Goal: Information Seeking & Learning: Learn about a topic

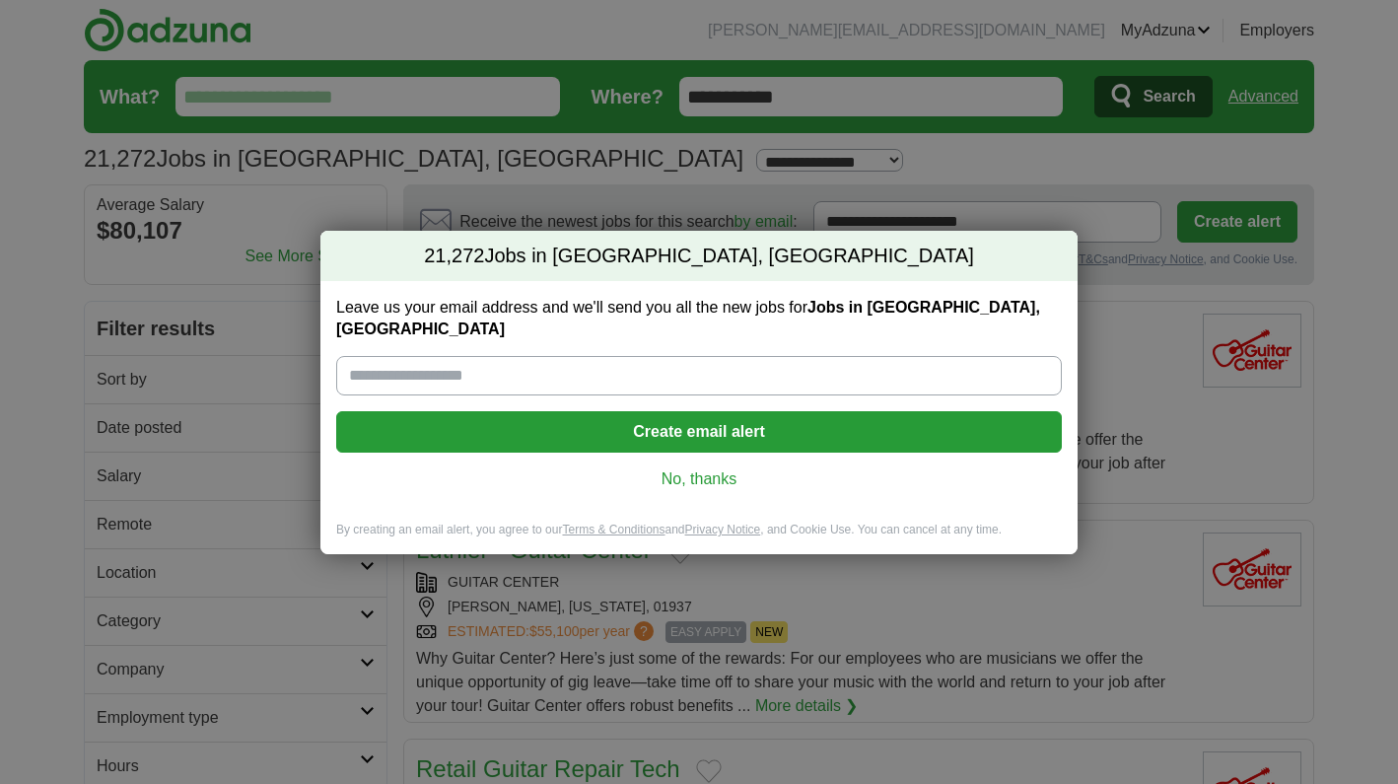
click at [704, 468] on link "No, thanks" at bounding box center [699, 479] width 694 height 22
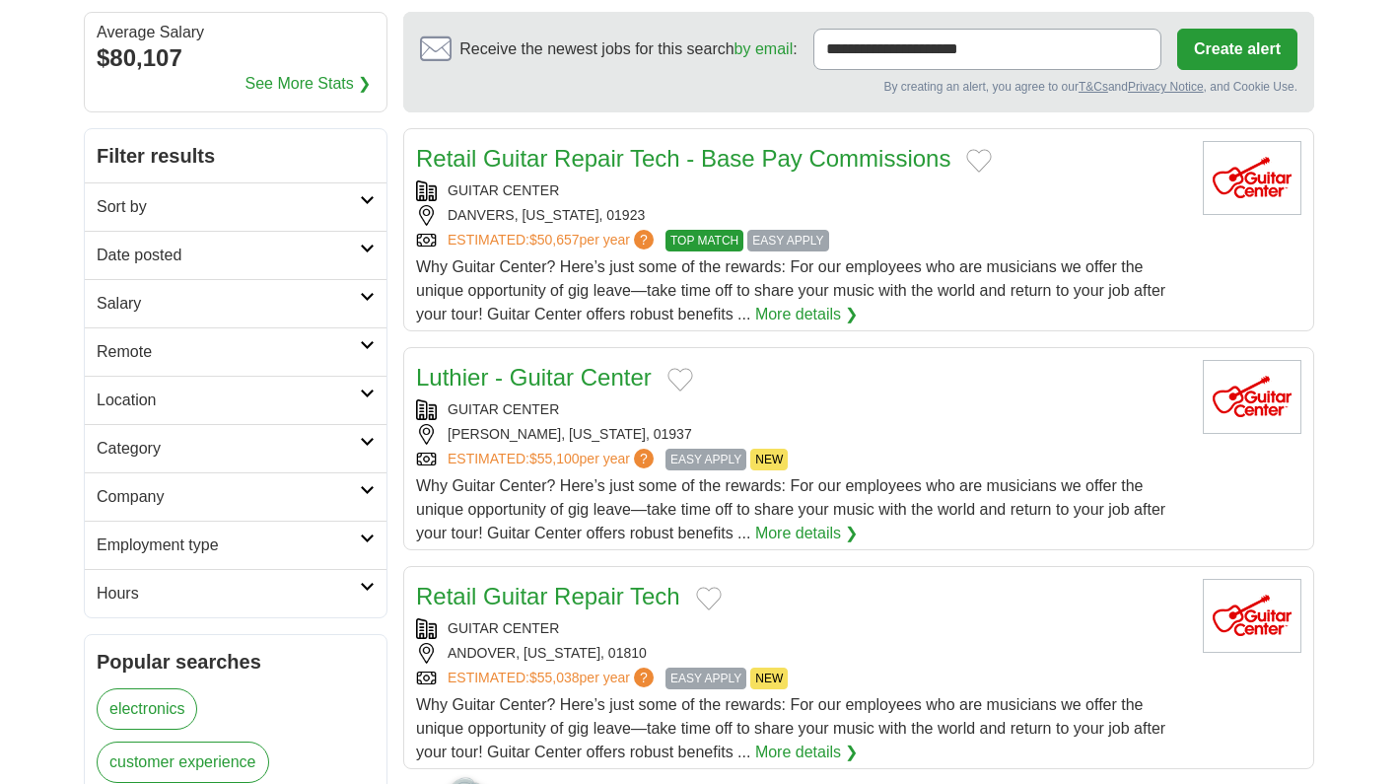
scroll to position [170, 0]
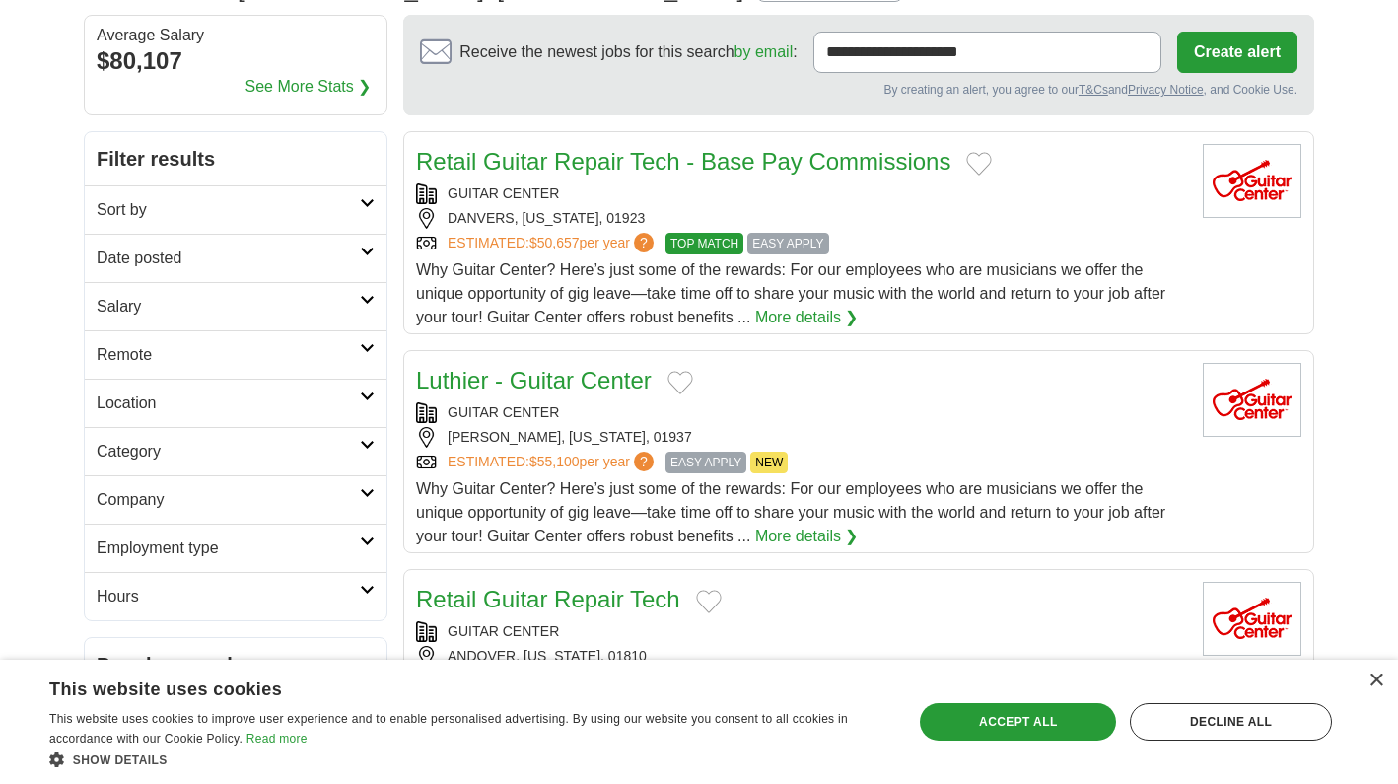
click at [342, 202] on h2 "Sort by" at bounding box center [228, 210] width 263 height 24
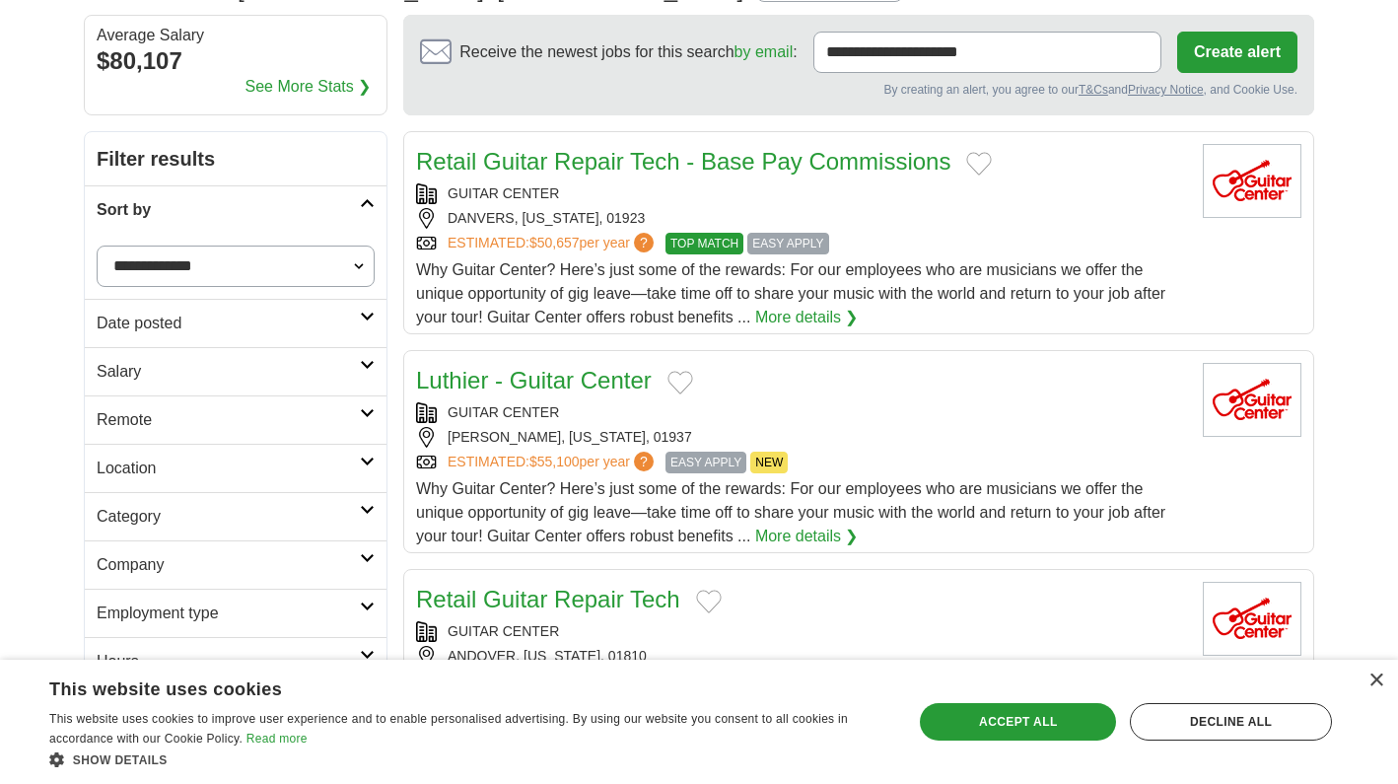
click at [336, 611] on h2 "Employment type" at bounding box center [228, 613] width 263 height 24
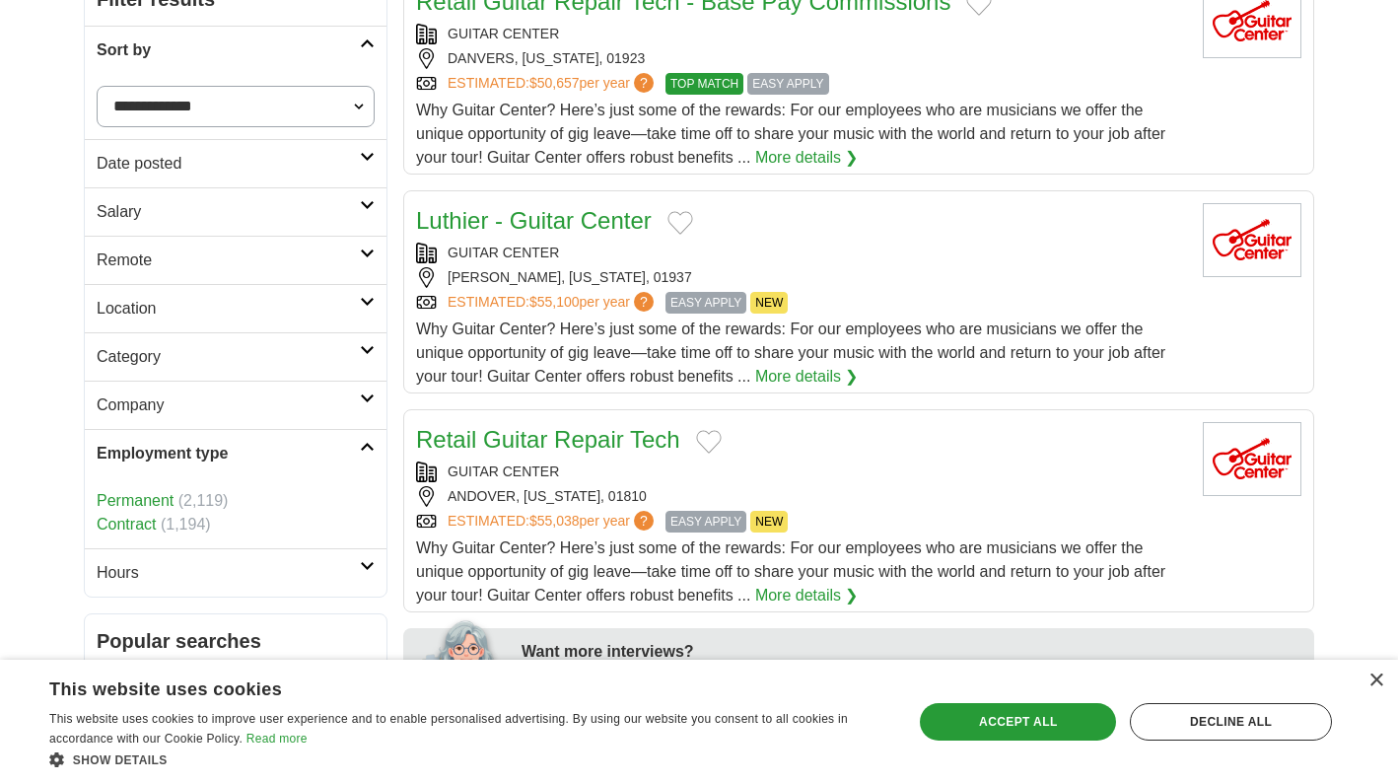
scroll to position [330, 0]
click at [320, 400] on h2 "Company" at bounding box center [228, 404] width 263 height 24
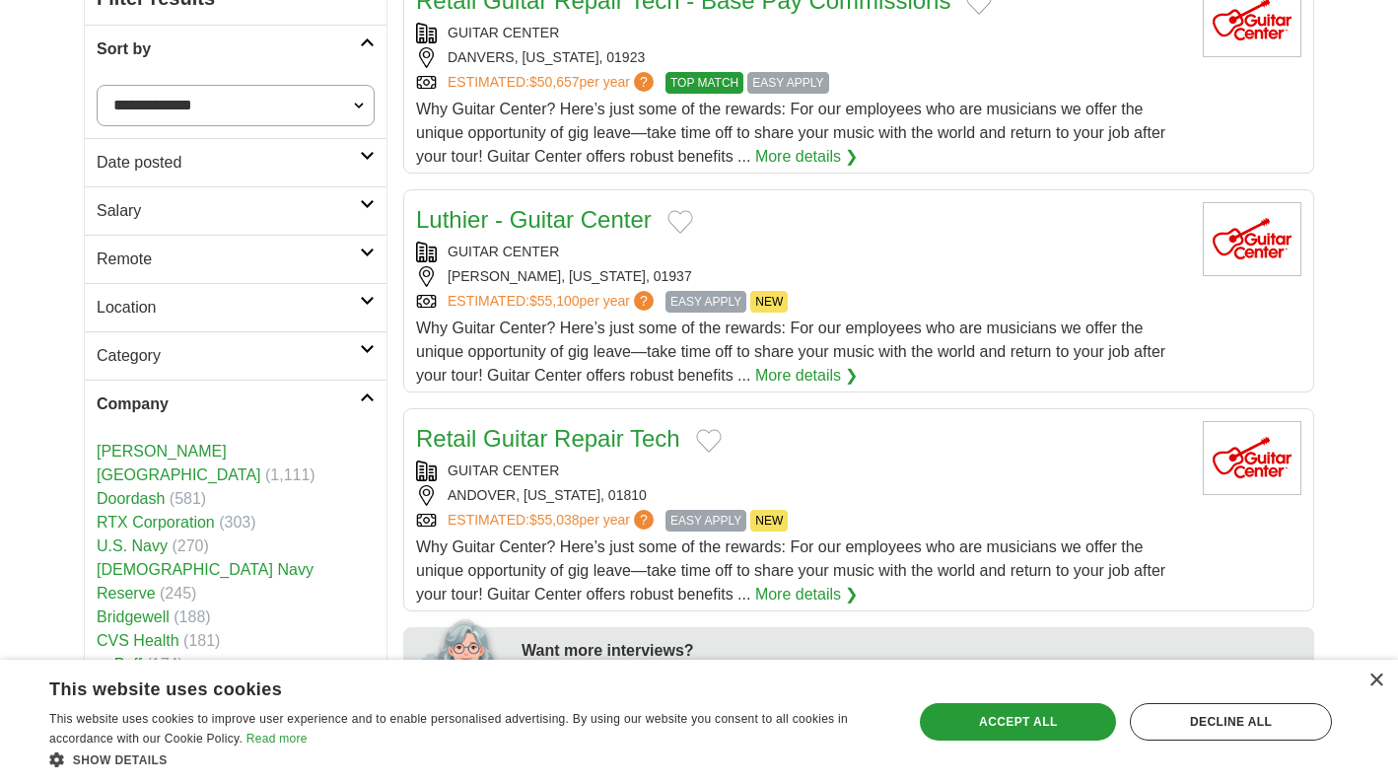
click at [336, 349] on h2 "Category" at bounding box center [228, 356] width 263 height 24
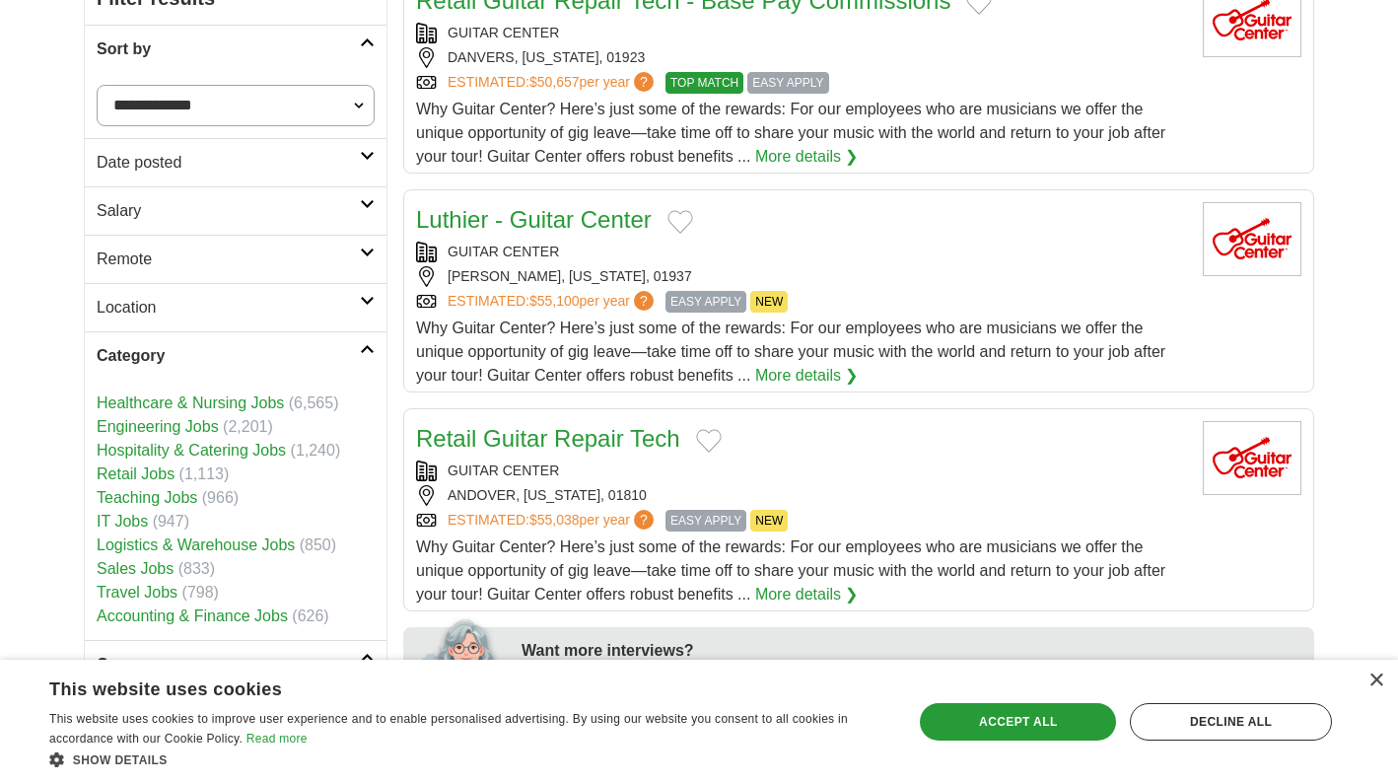
click at [191, 422] on link "Engineering Jobs" at bounding box center [158, 426] width 122 height 17
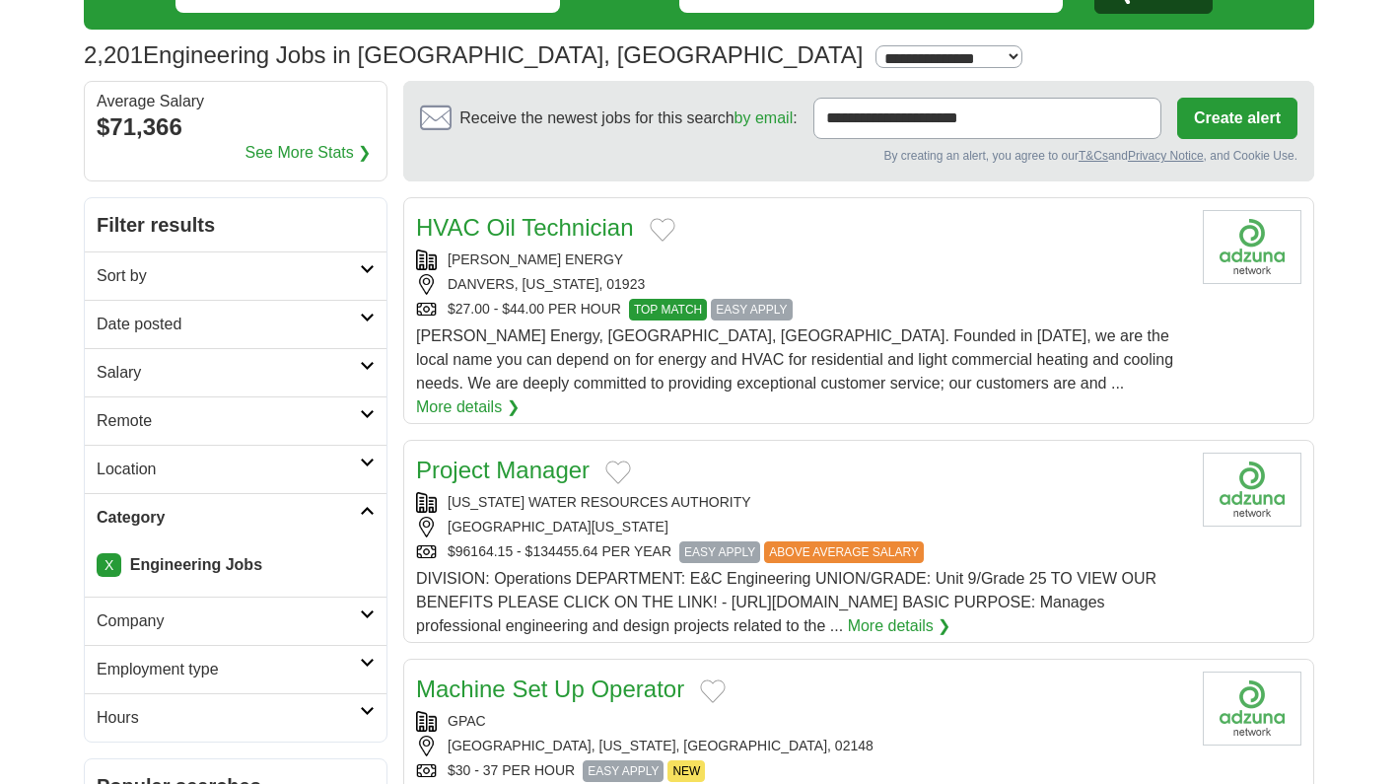
scroll to position [108, 0]
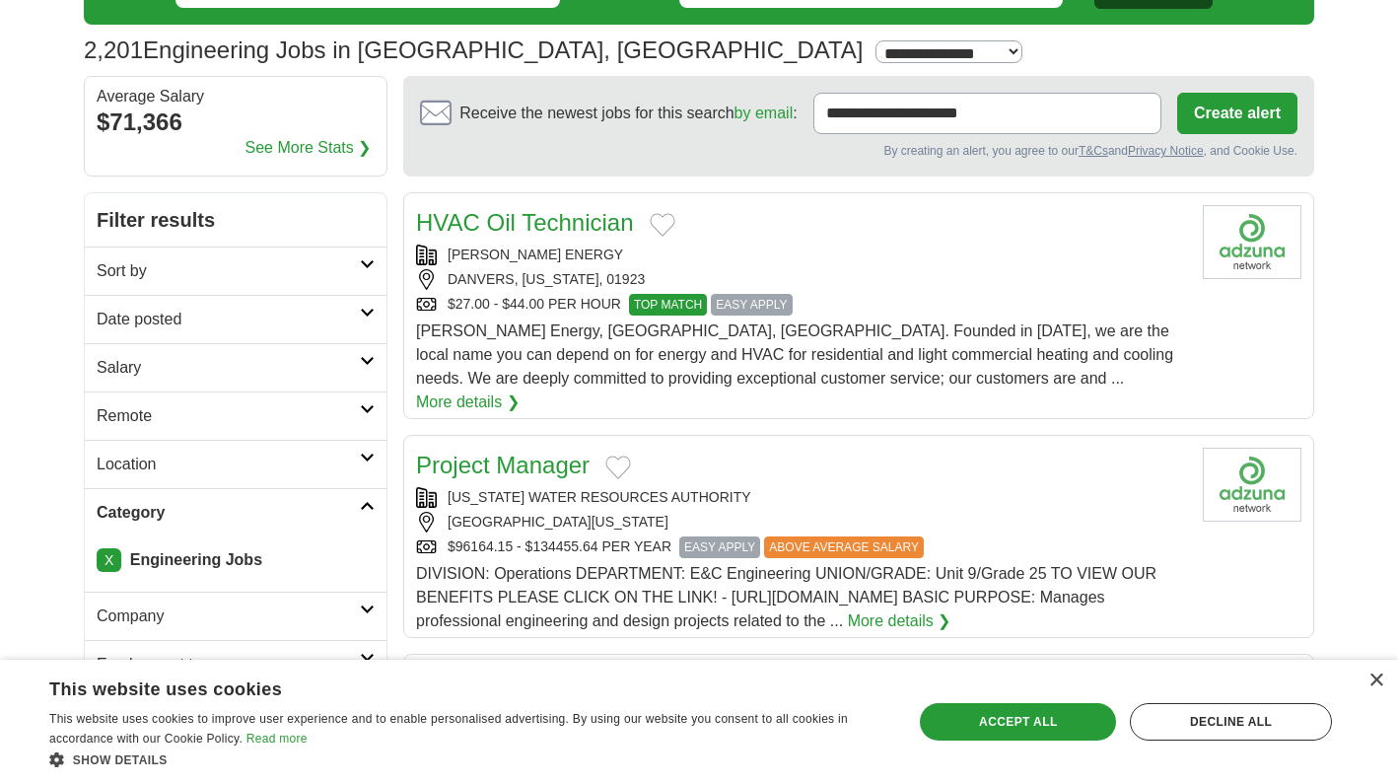
click at [363, 508] on icon at bounding box center [367, 506] width 15 height 10
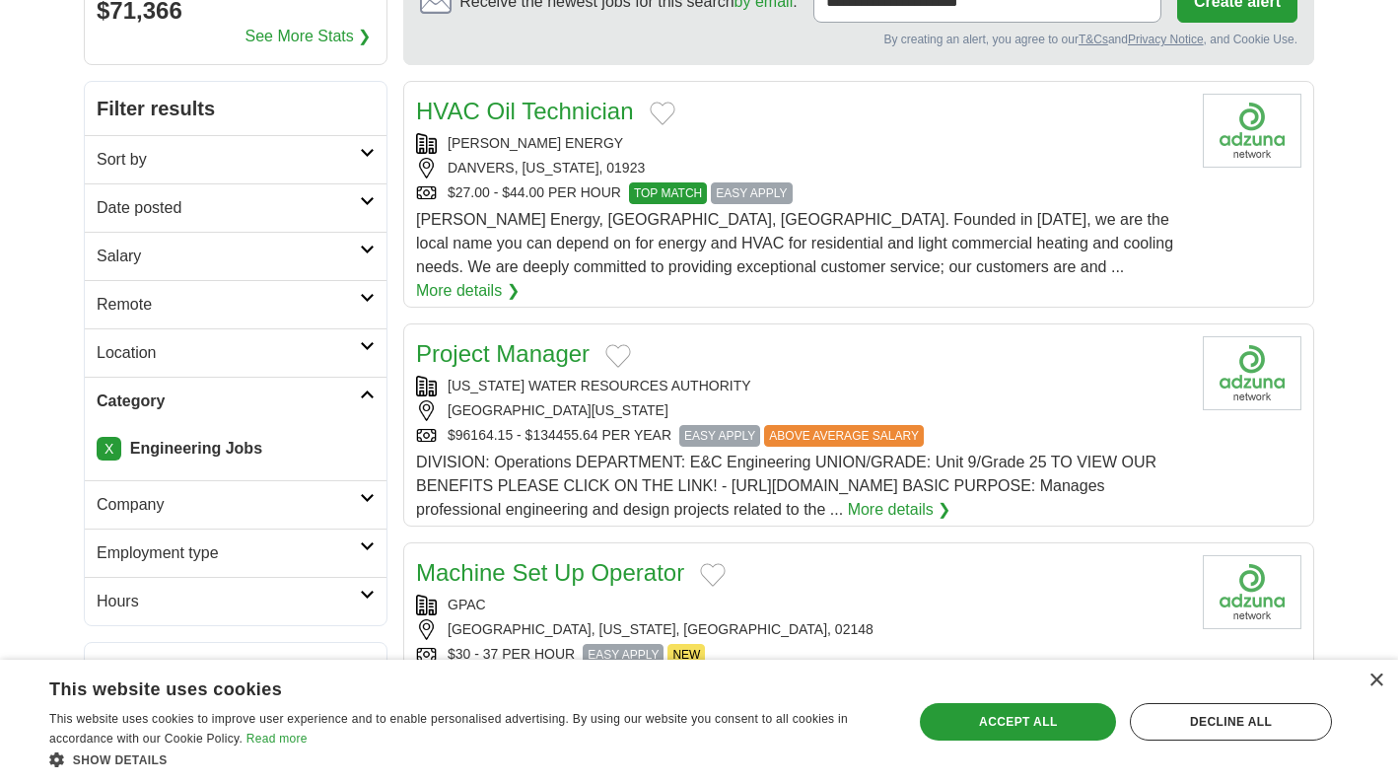
scroll to position [231, 0]
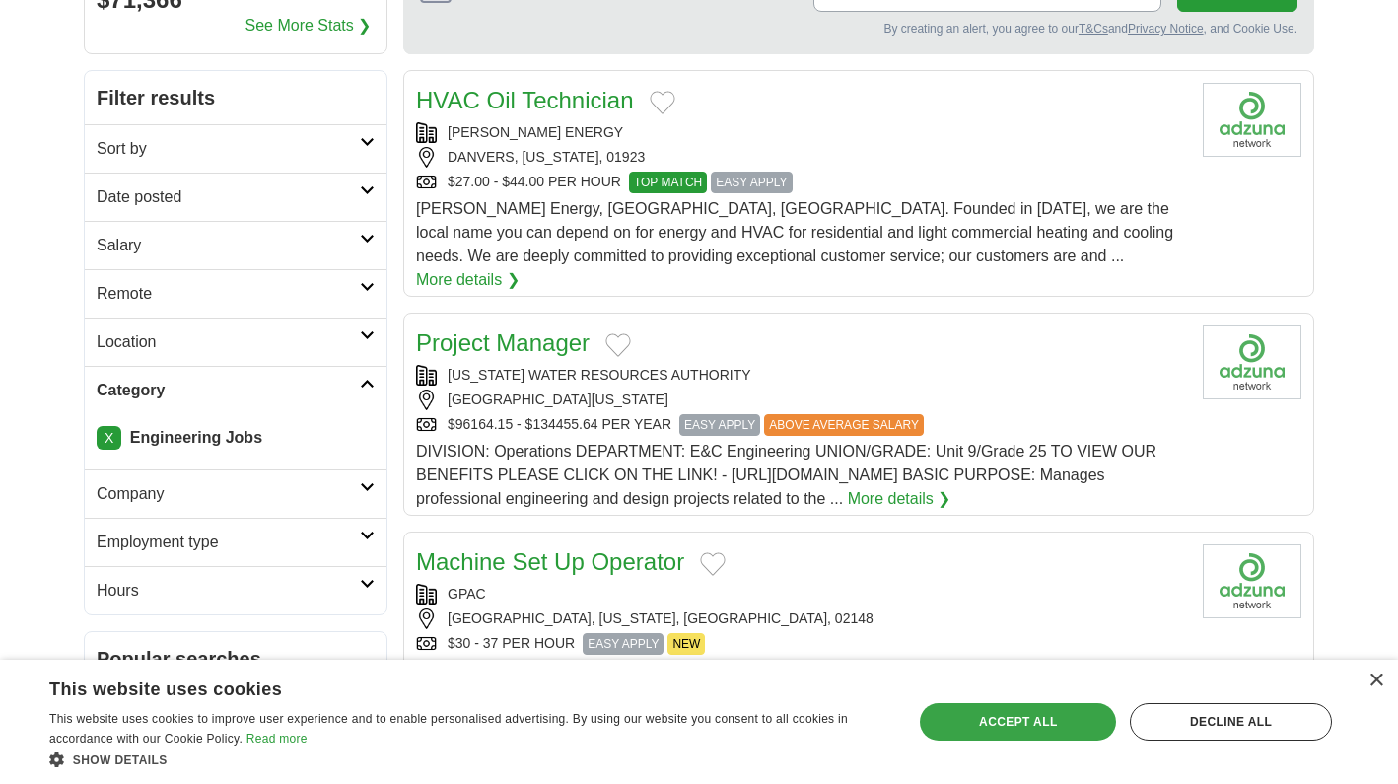
click at [1050, 725] on div "Accept all" at bounding box center [1018, 721] width 196 height 37
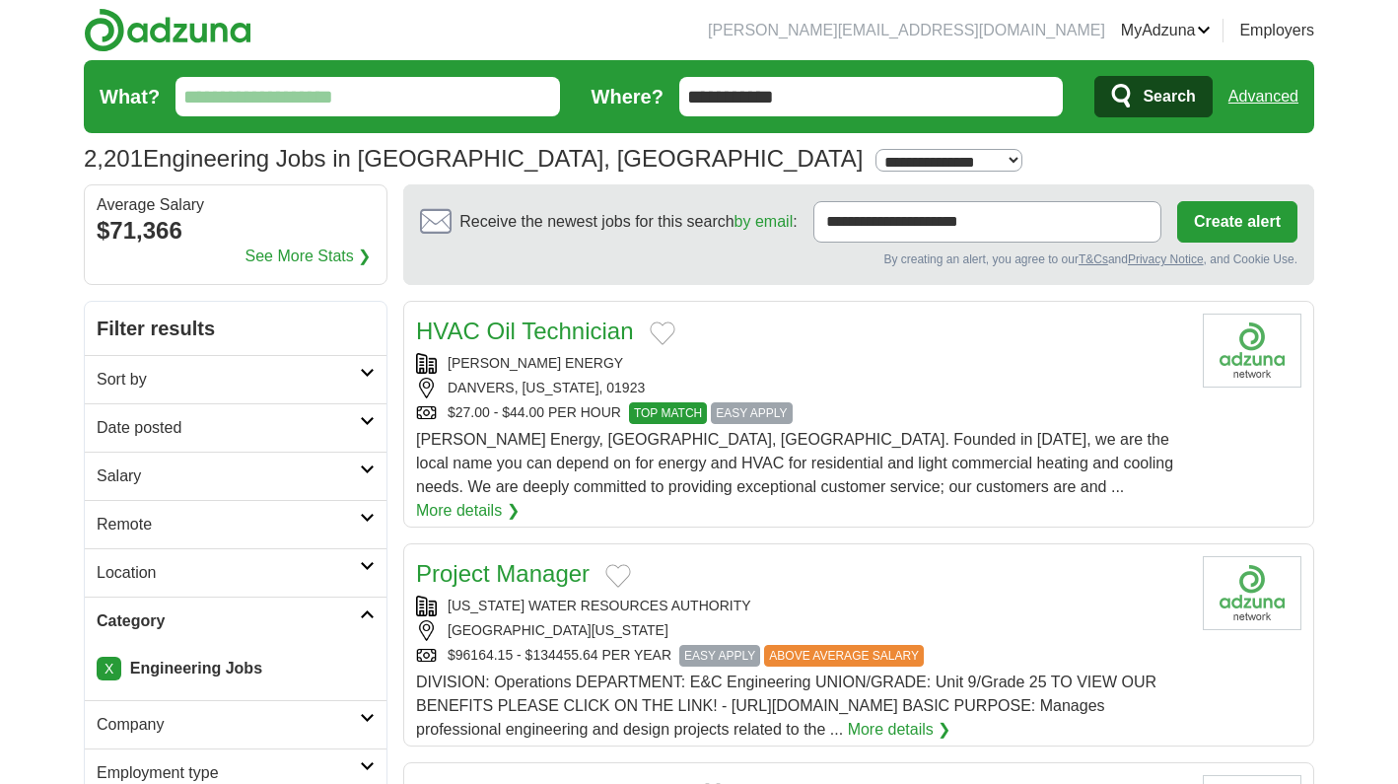
scroll to position [0, 0]
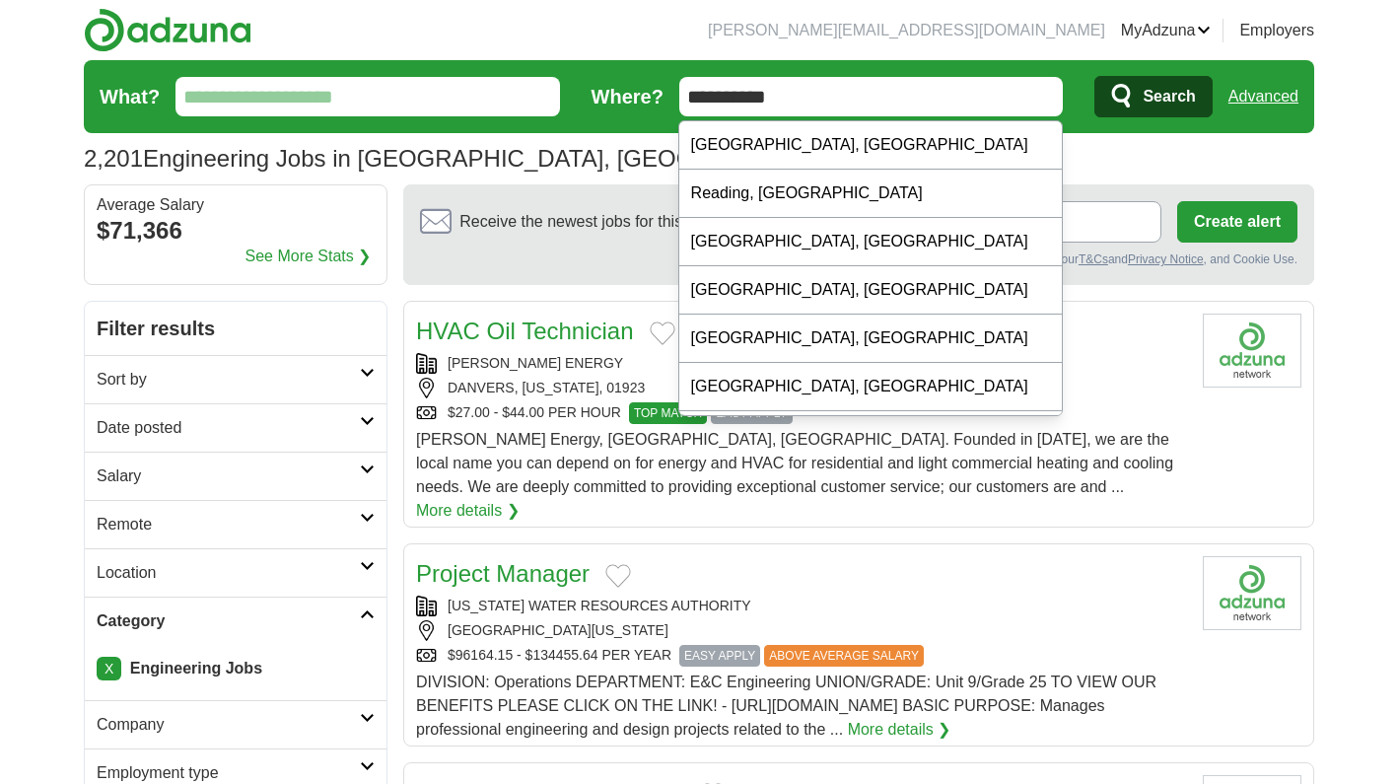
type input "**********"
click at [1153, 97] on button "Search" at bounding box center [1153, 96] width 117 height 41
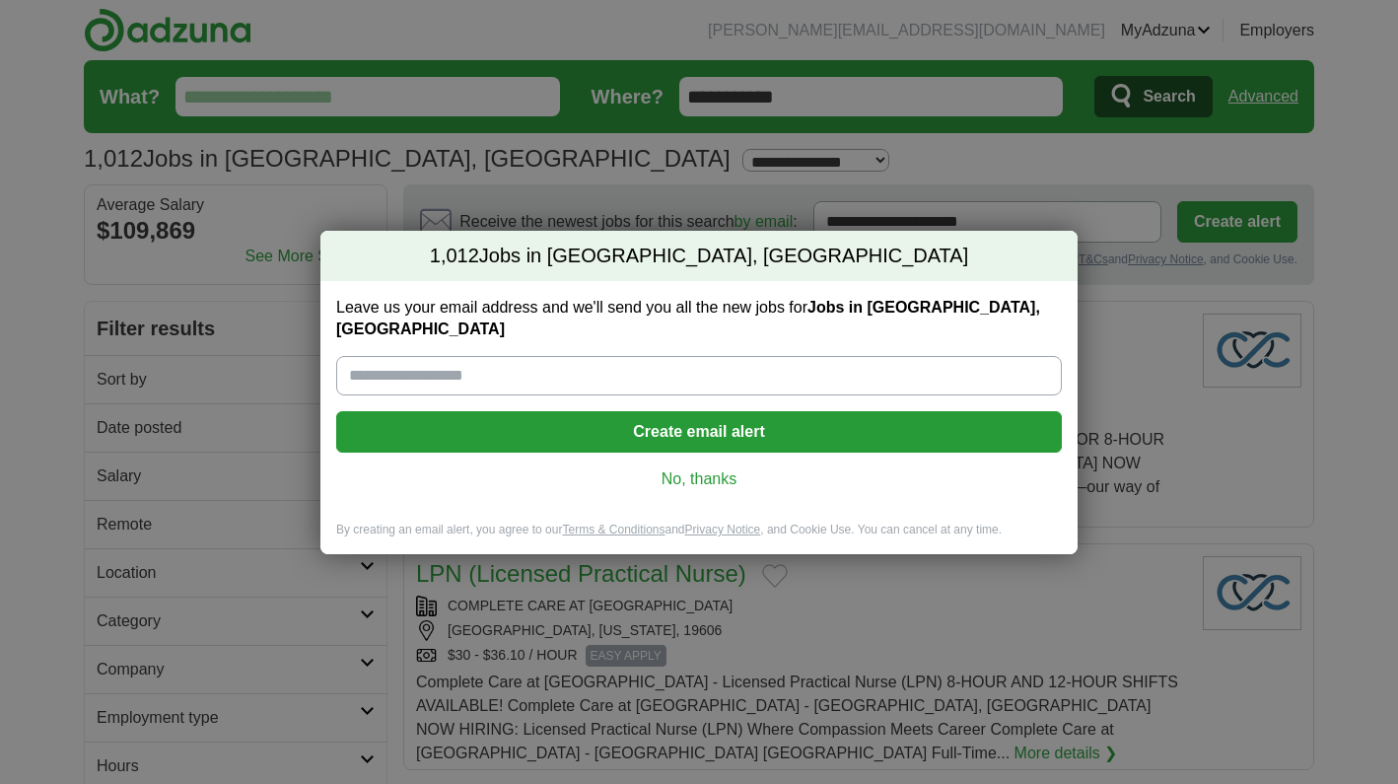
click at [717, 468] on link "No, thanks" at bounding box center [699, 479] width 694 height 22
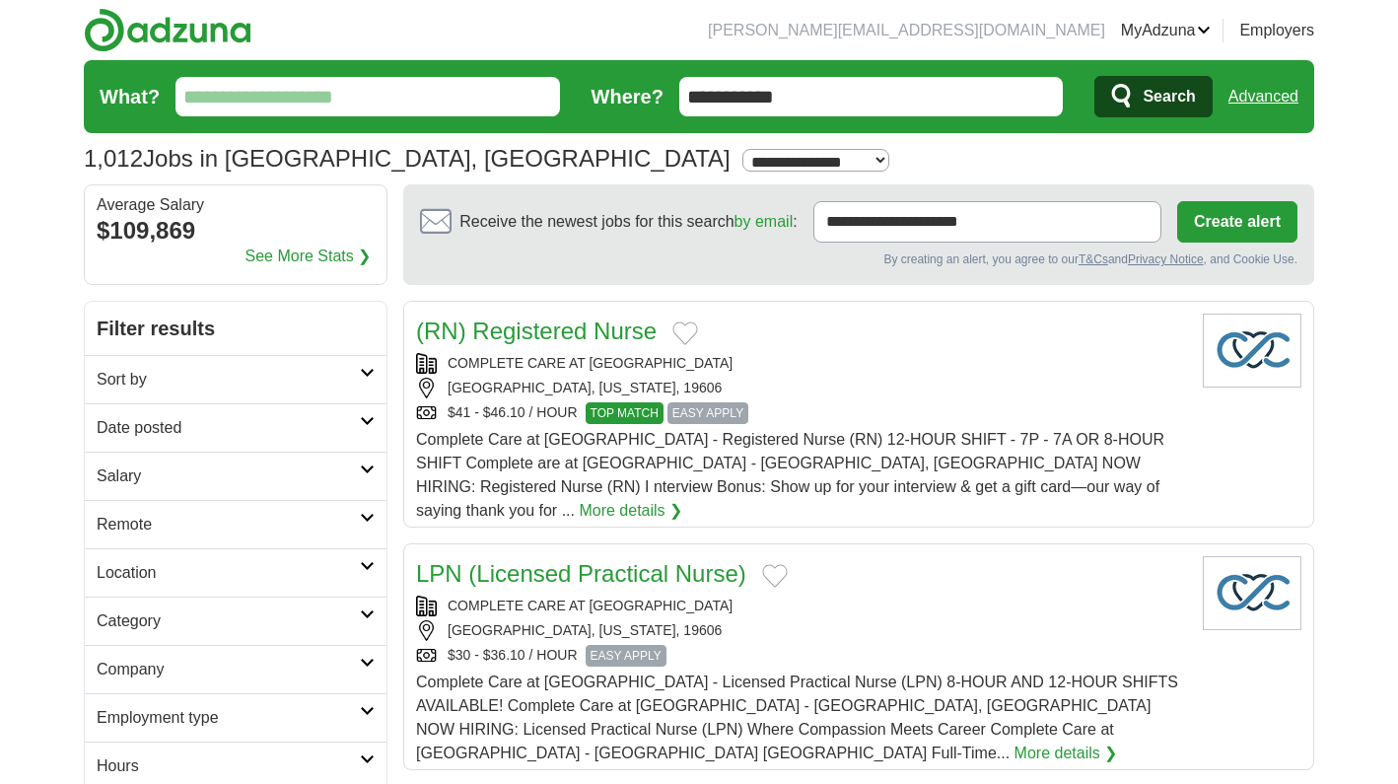
click at [273, 628] on h2 "Category" at bounding box center [228, 621] width 263 height 24
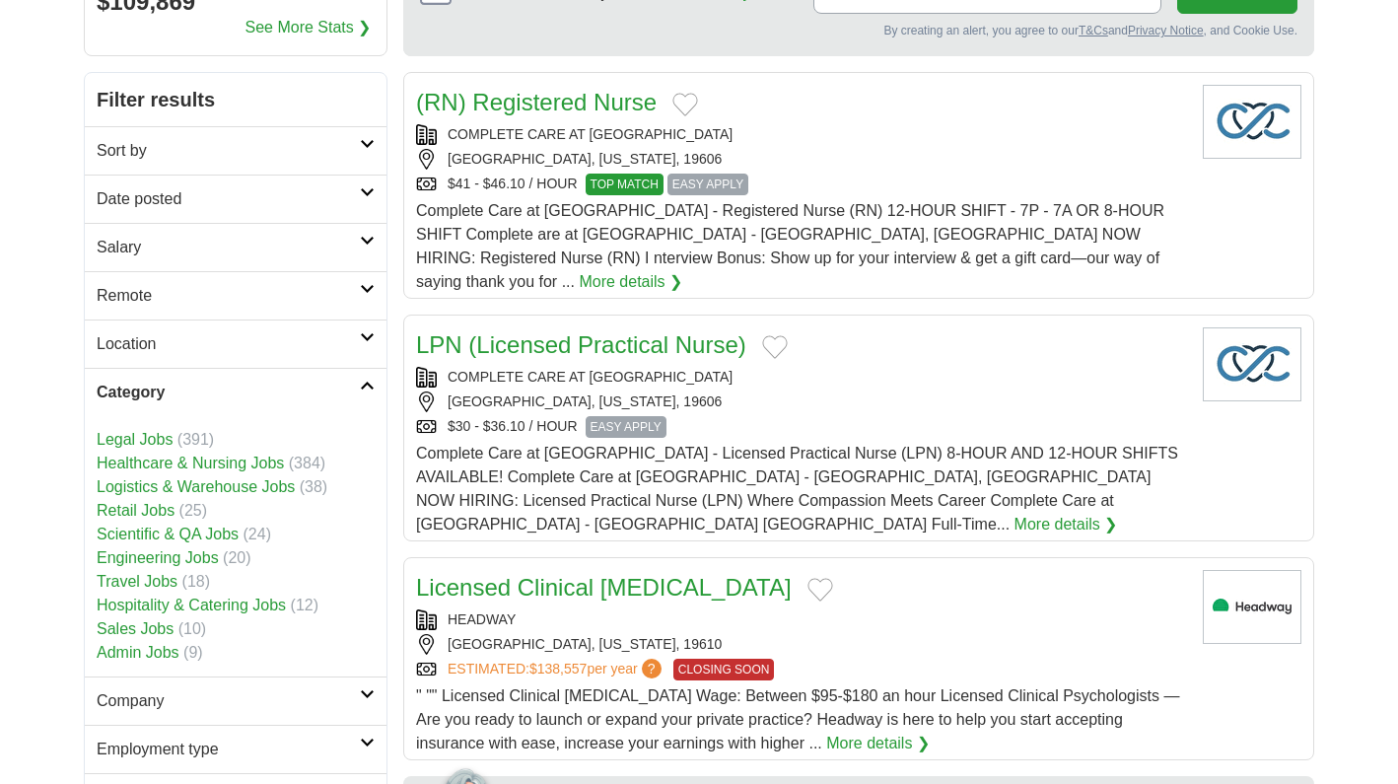
scroll to position [231, 0]
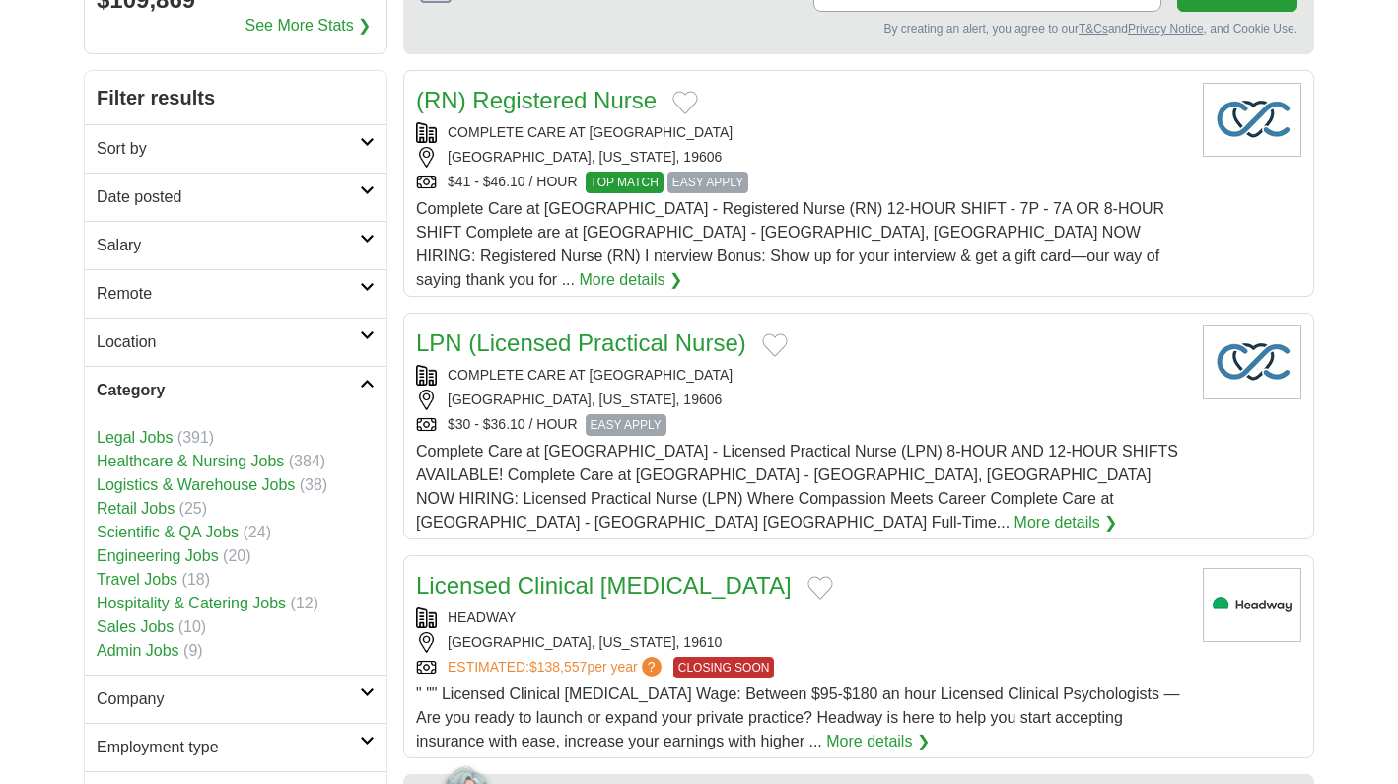
click at [149, 534] on link "Scientific & QA Jobs" at bounding box center [168, 532] width 142 height 17
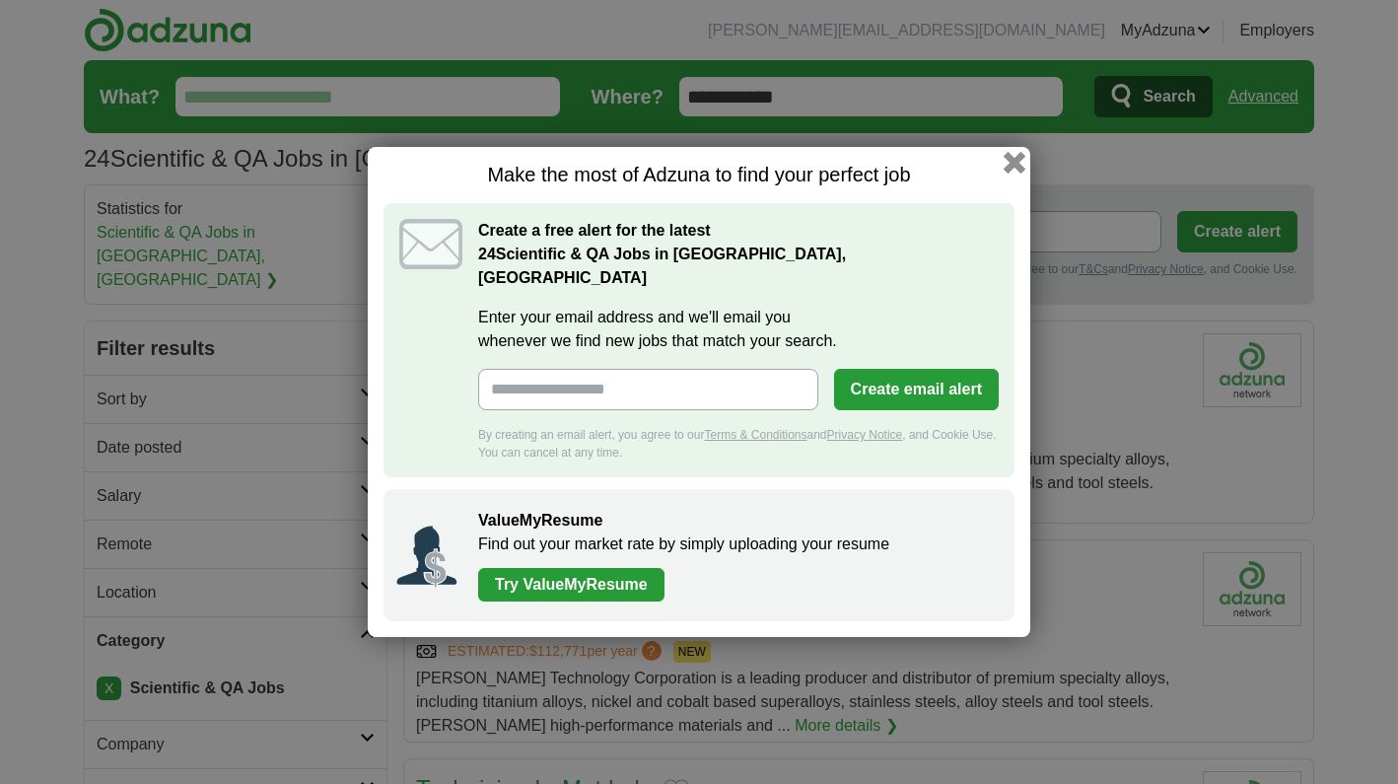
click at [1016, 174] on button "button" at bounding box center [1015, 163] width 22 height 22
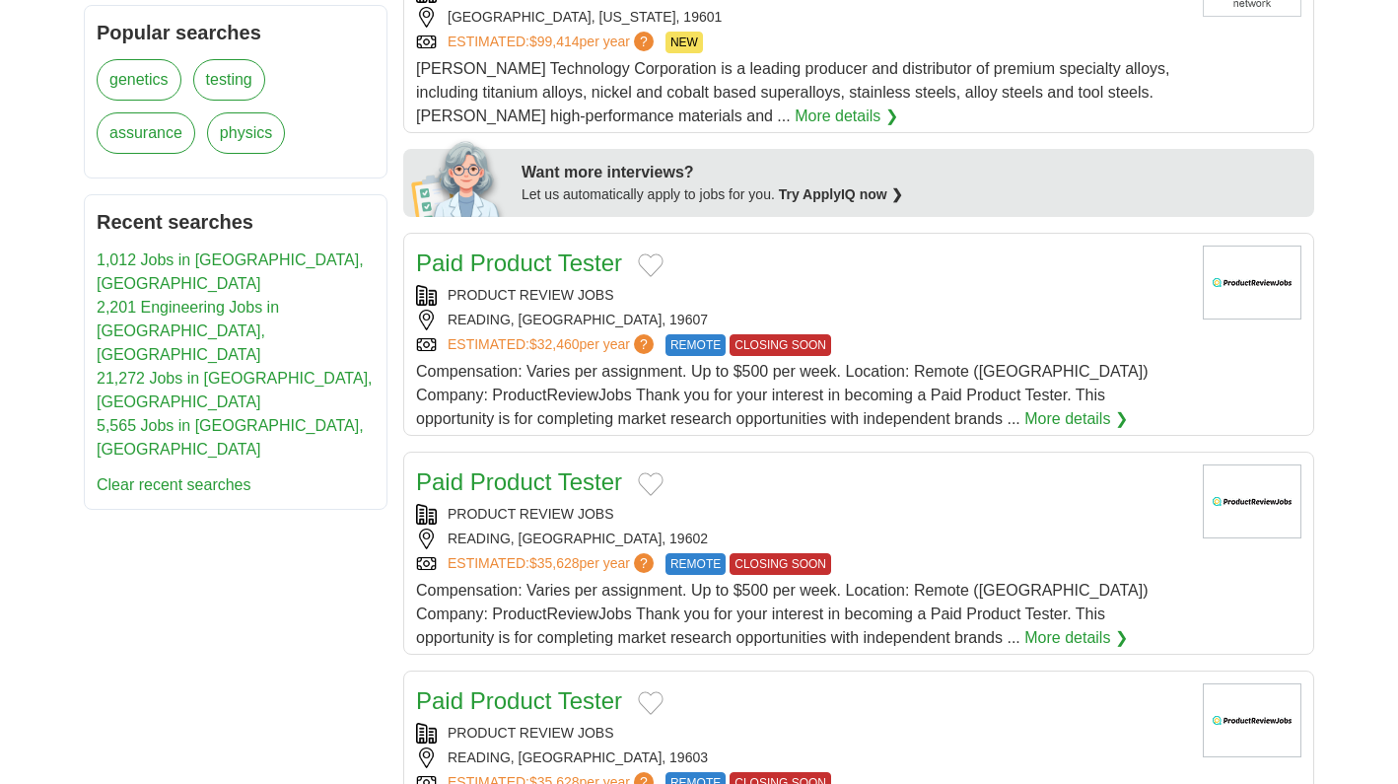
scroll to position [829, 0]
click at [831, 284] on div "PRODUCT REVIEW JOBS" at bounding box center [801, 294] width 771 height 21
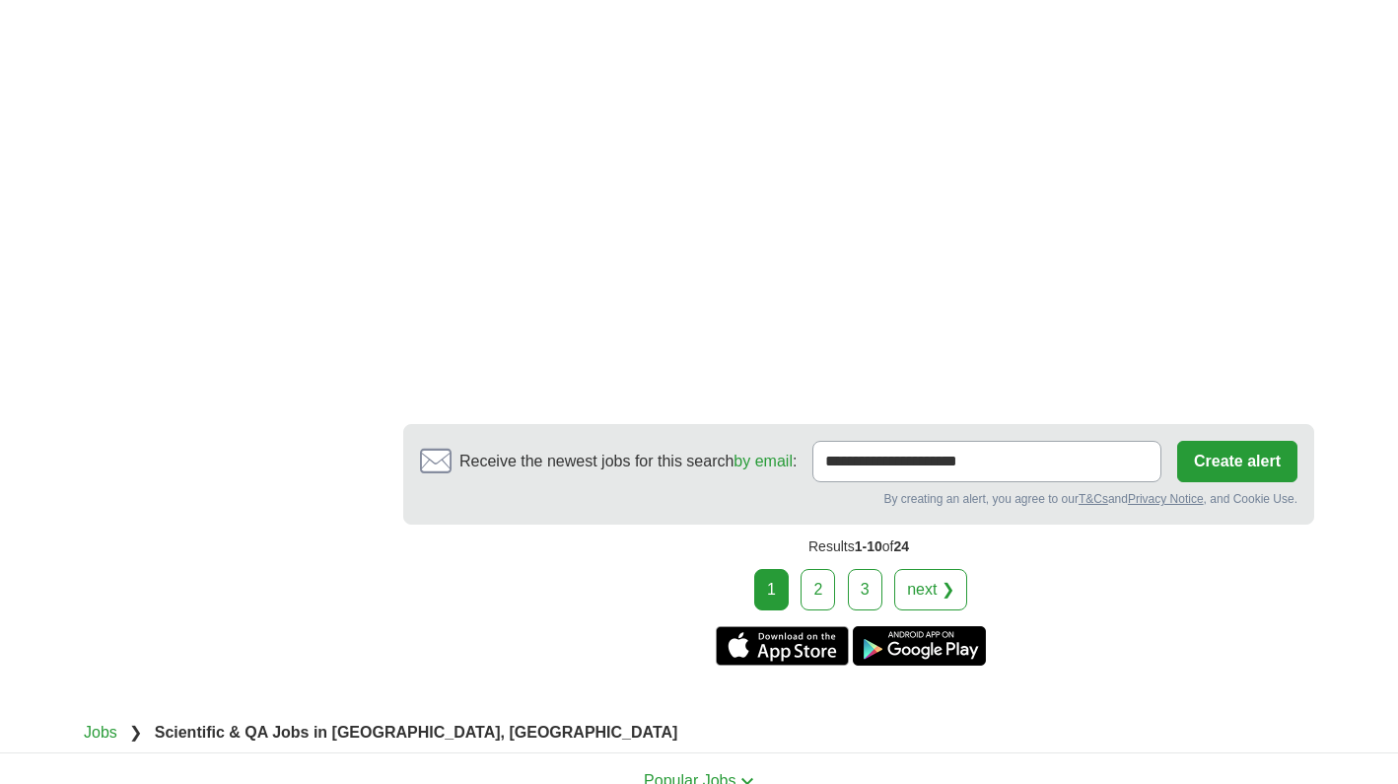
scroll to position [3339, 0]
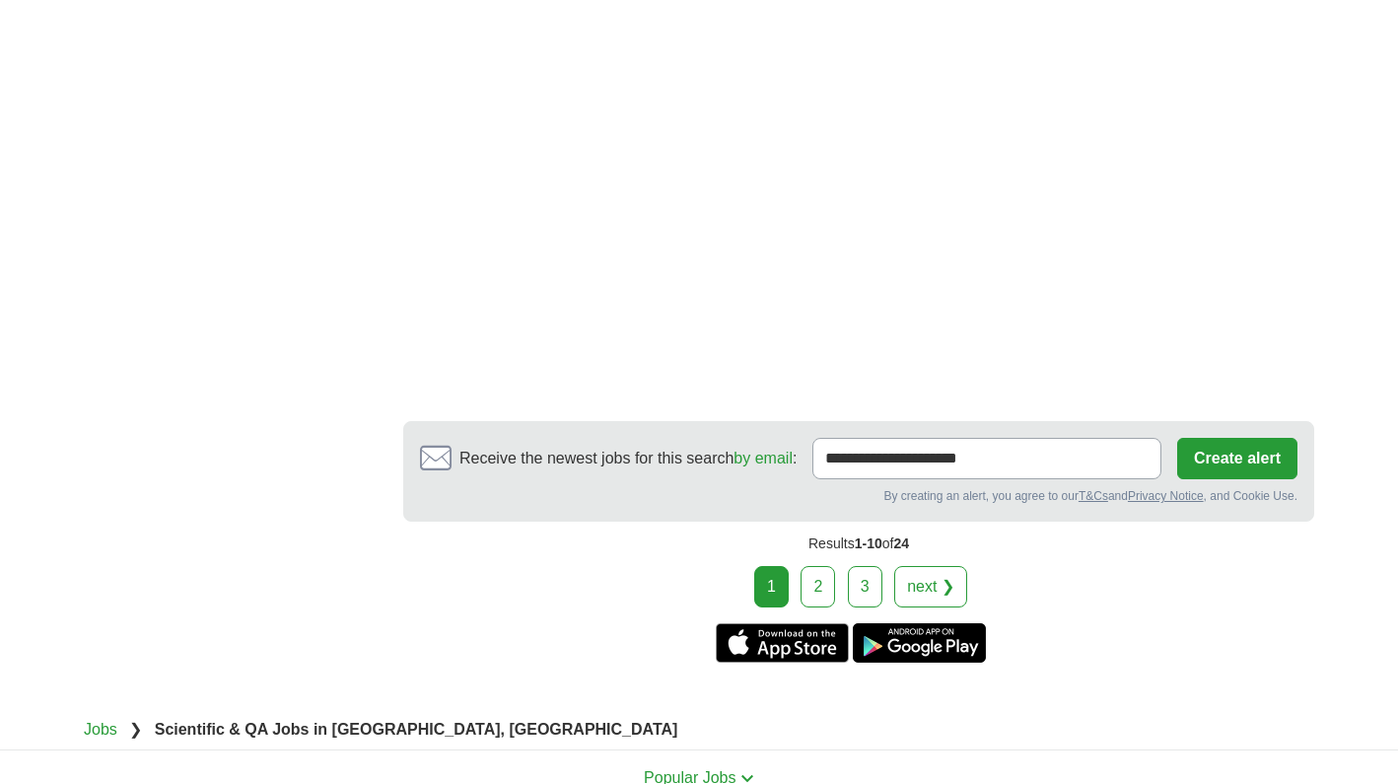
click at [818, 566] on link "2" at bounding box center [818, 586] width 35 height 41
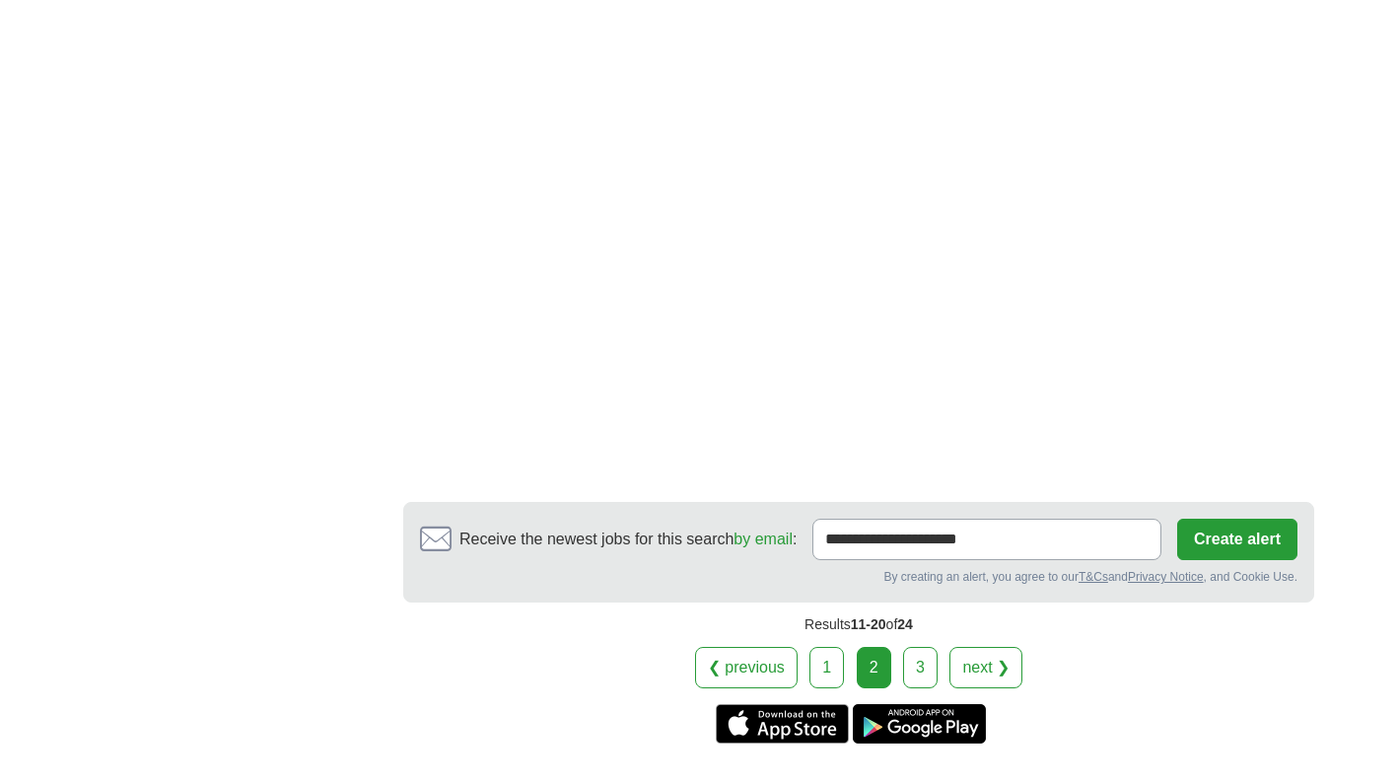
scroll to position [3206, 0]
click at [932, 646] on link "3" at bounding box center [920, 666] width 35 height 41
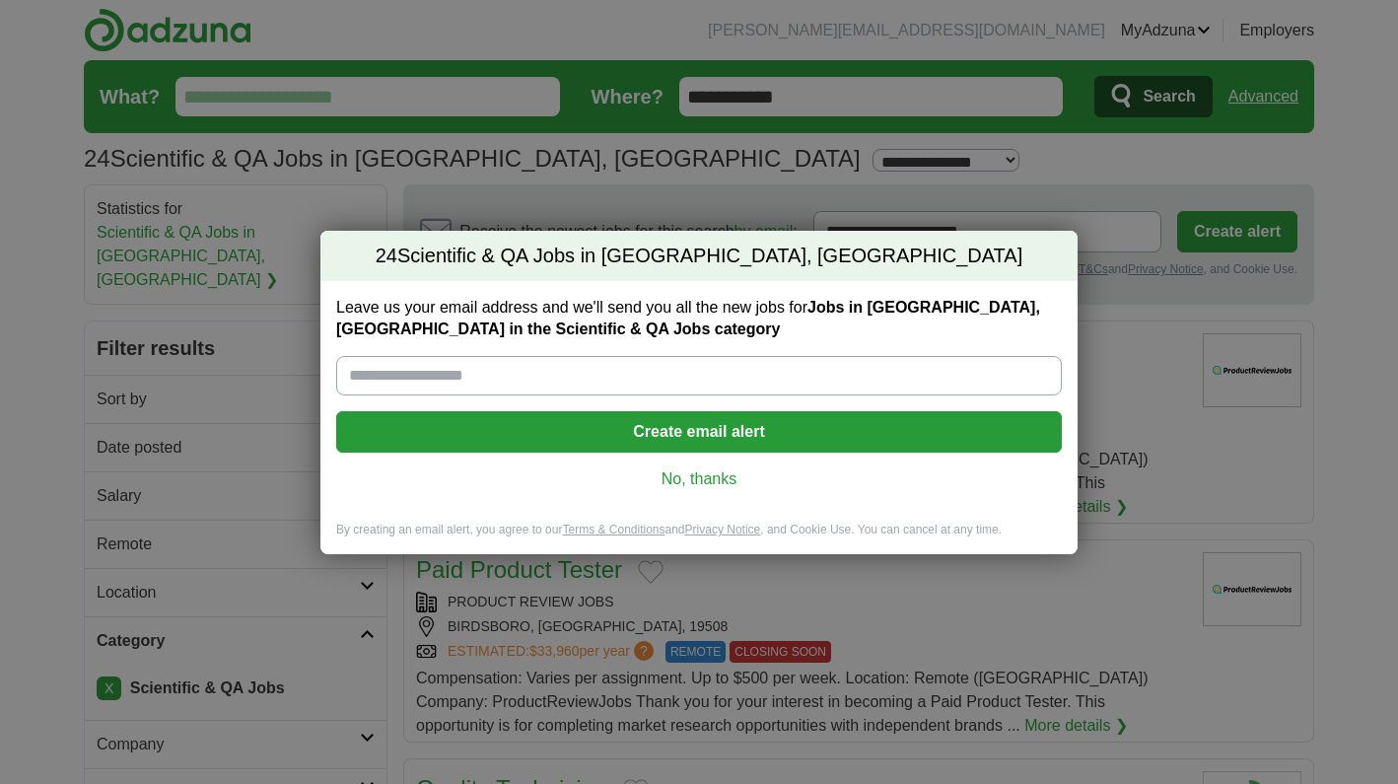
click at [693, 484] on link "No, thanks" at bounding box center [699, 479] width 694 height 22
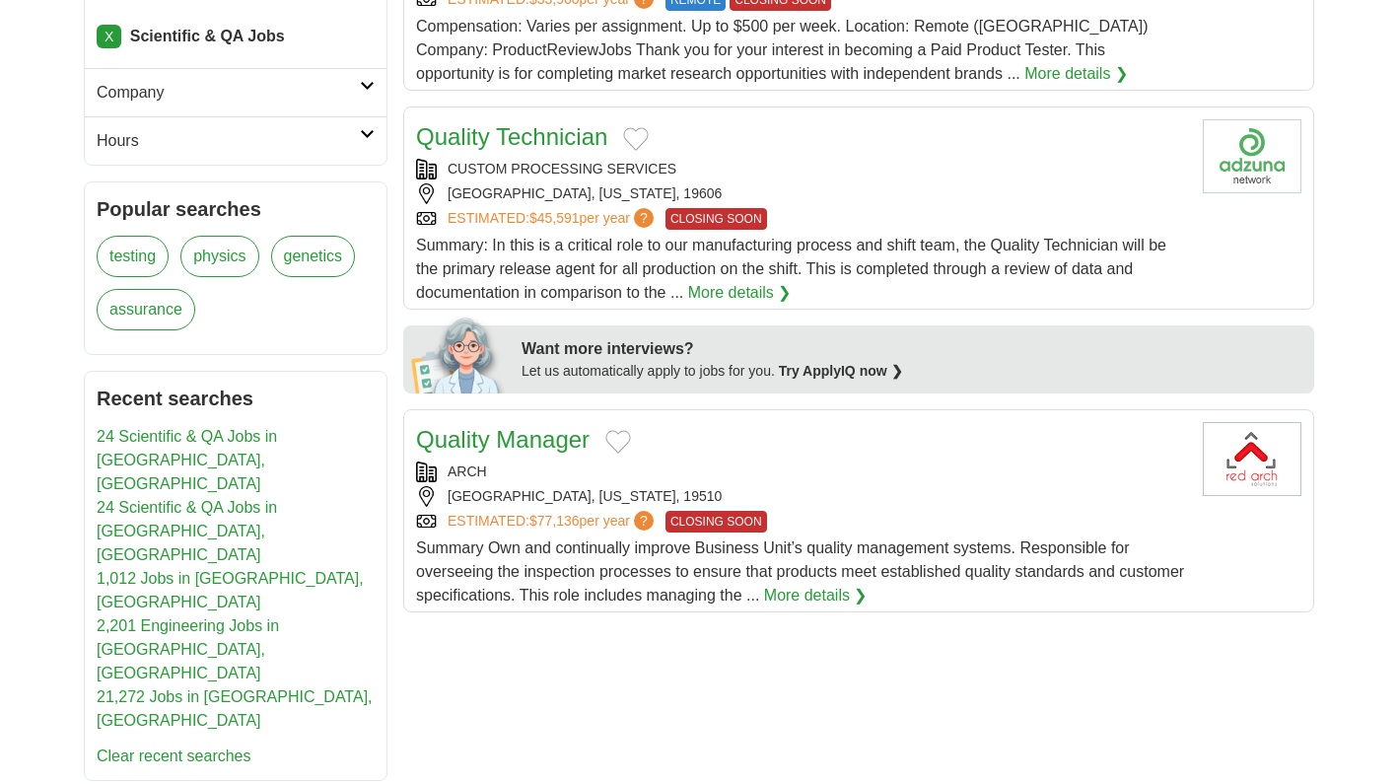
scroll to position [650, 0]
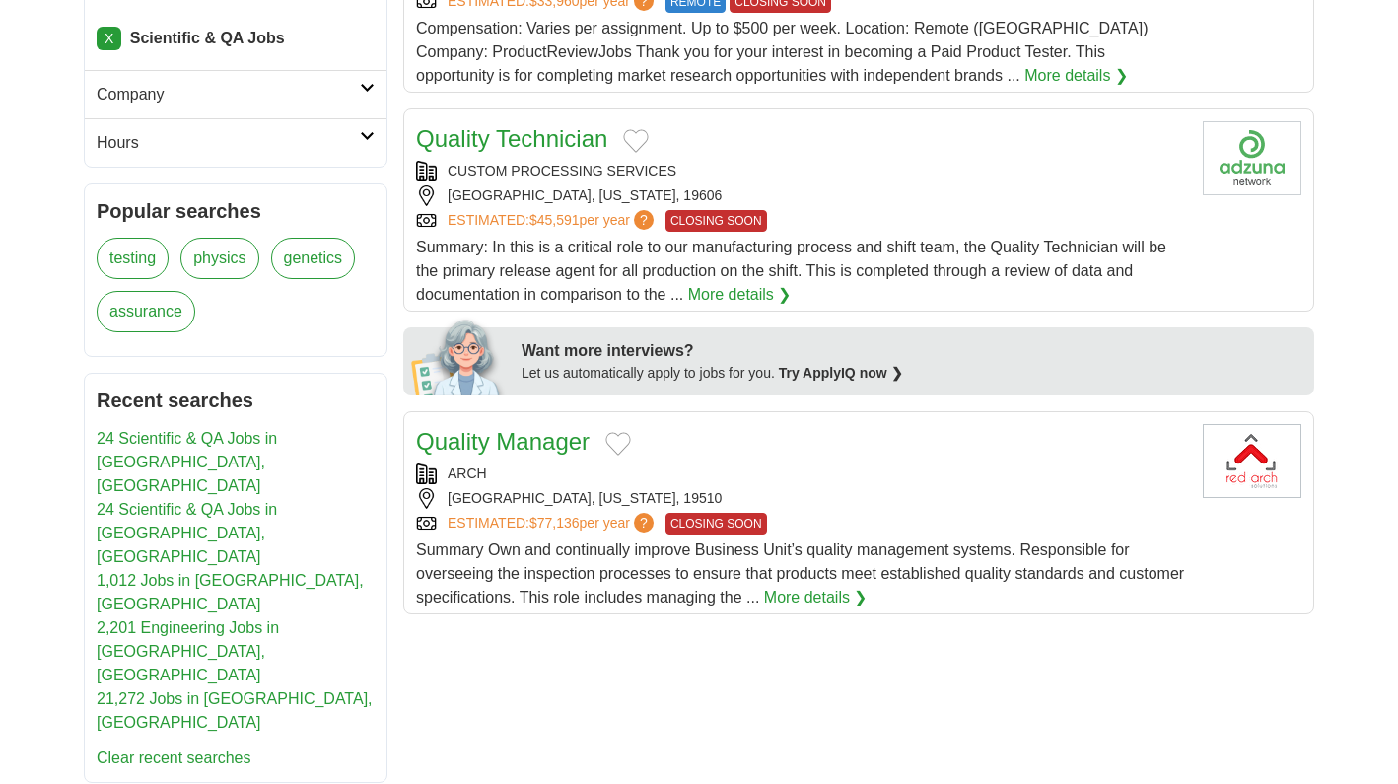
click at [774, 161] on div "CUSTOM PROCESSING SERVICES" at bounding box center [801, 171] width 771 height 21
